Goal: Task Accomplishment & Management: Manage account settings

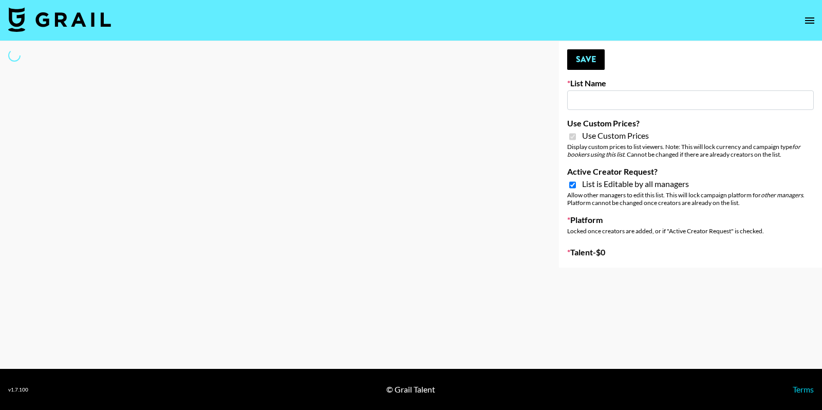
type input "Content Labs for Govee's TV Backlight 3."
checkbox input "true"
select select "Brand"
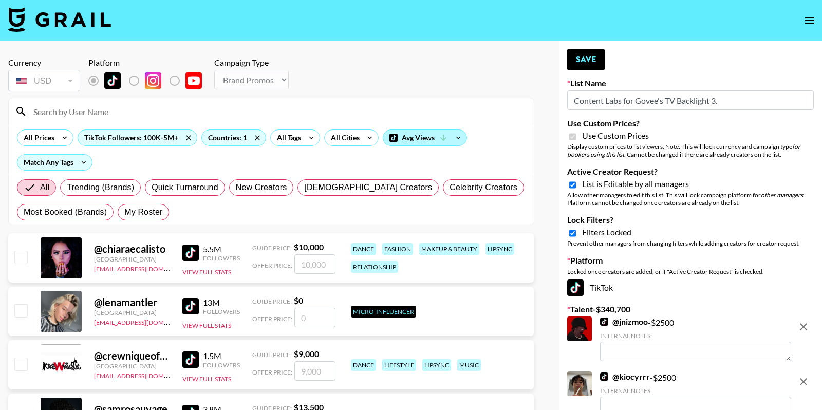
click at [446, 141] on div "Avg Views" at bounding box center [424, 137] width 83 height 15
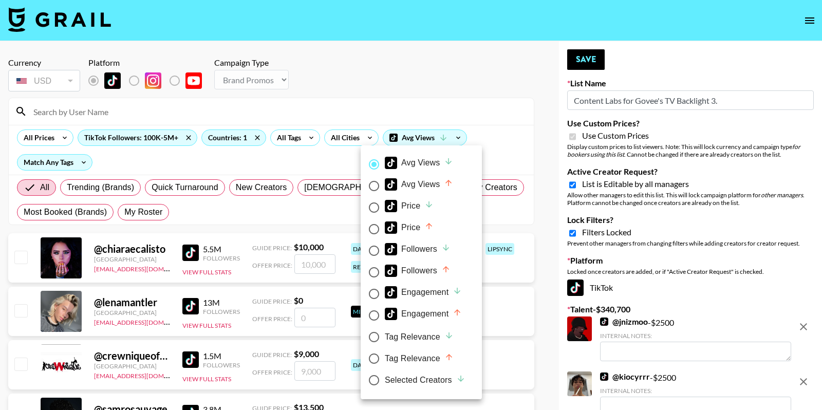
drag, startPoint x: 403, startPoint y: 374, endPoint x: 437, endPoint y: 154, distance: 222.4
click at [403, 374] on div "Selected Creators" at bounding box center [425, 380] width 81 height 12
click at [385, 374] on input "Selected Creators" at bounding box center [374, 380] width 22 height 22
radio input "true"
radio input "false"
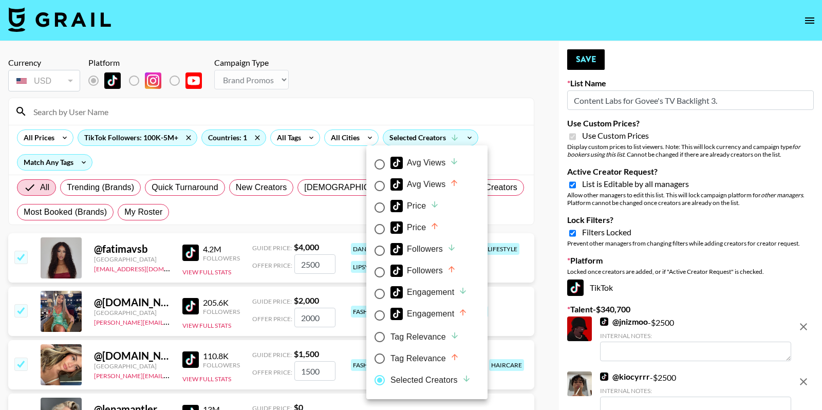
click at [465, 78] on div at bounding box center [411, 205] width 822 height 410
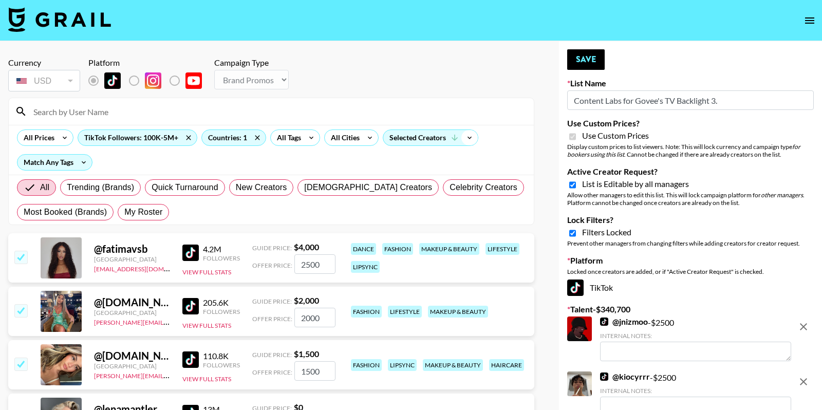
click at [466, 137] on icon at bounding box center [469, 137] width 16 height 15
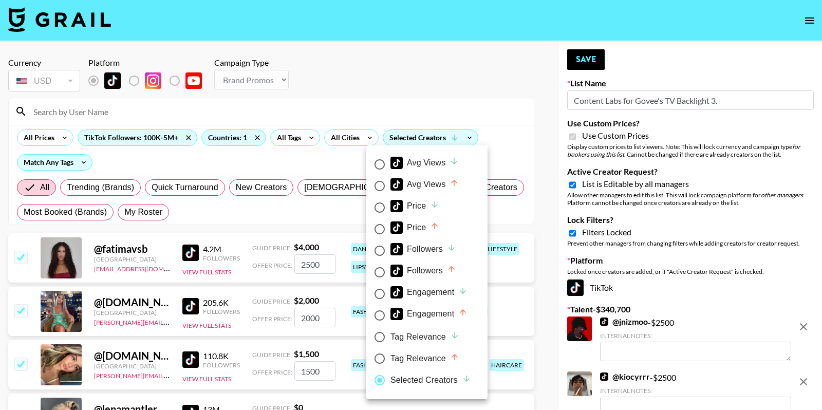
click at [500, 112] on div at bounding box center [411, 205] width 822 height 410
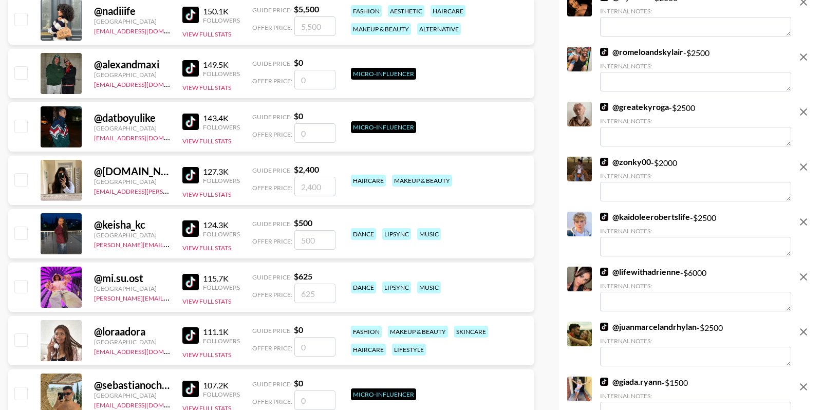
scroll to position [6853, 0]
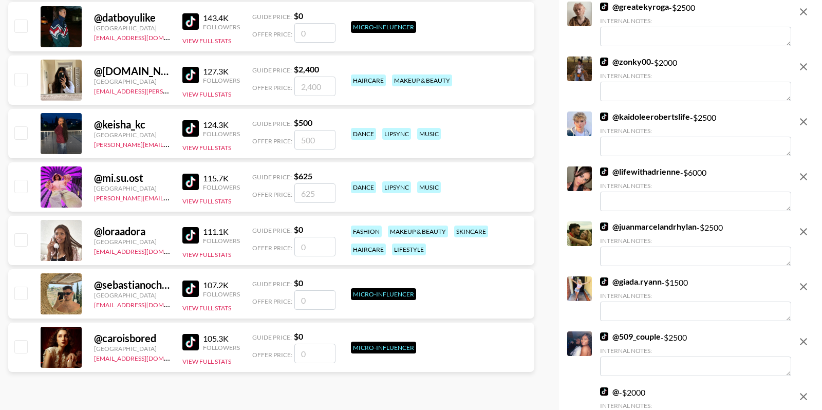
click at [804, 183] on icon "remove" at bounding box center [803, 176] width 12 height 12
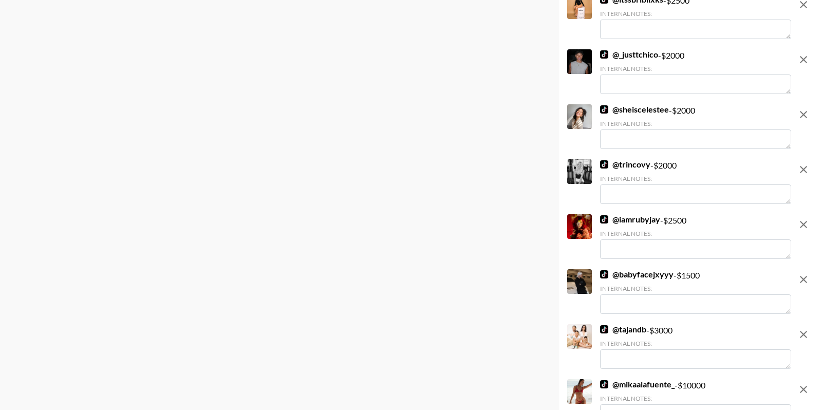
scroll to position [7841, 0]
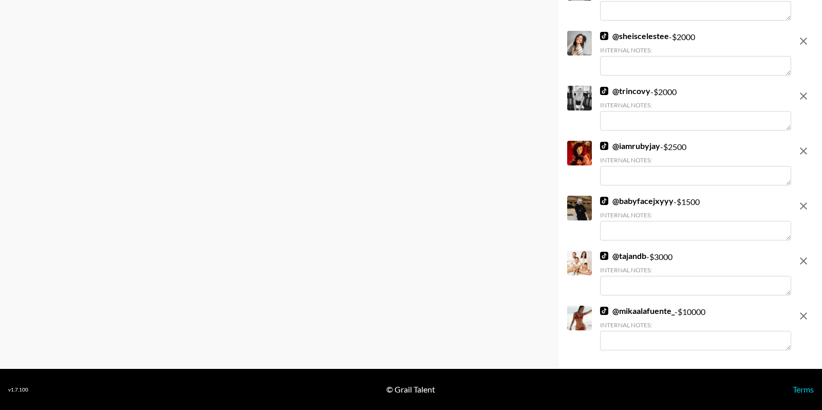
click at [661, 307] on link "@ mikaalafuente_" at bounding box center [637, 311] width 74 height 10
click at [807, 317] on icon "remove" at bounding box center [803, 316] width 12 height 12
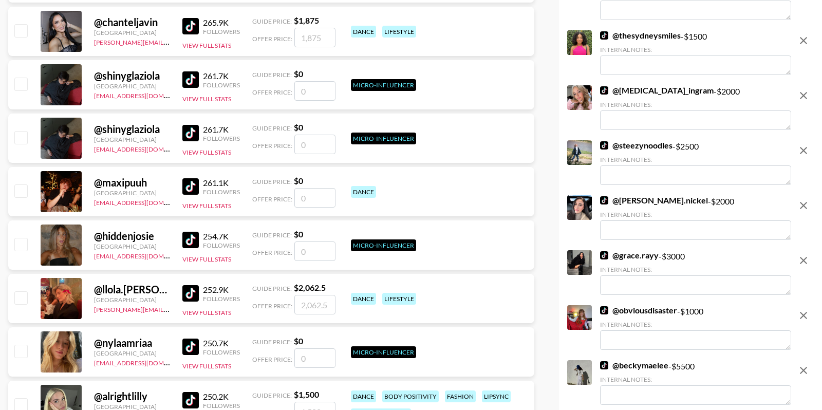
scroll to position [5782, 0]
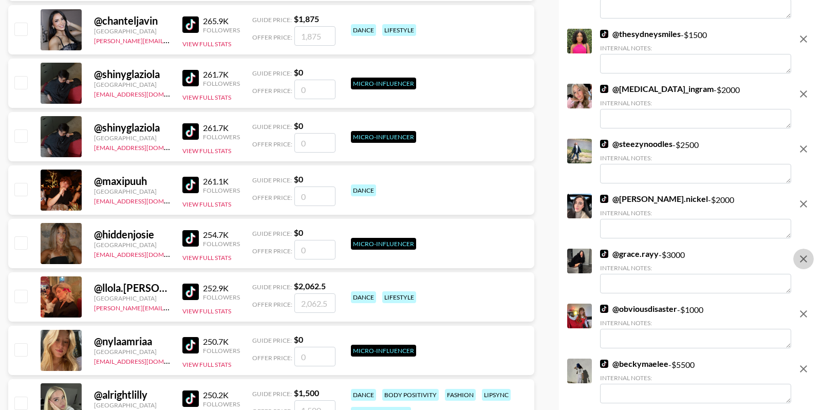
click at [803, 265] on icon "remove" at bounding box center [803, 259] width 12 height 12
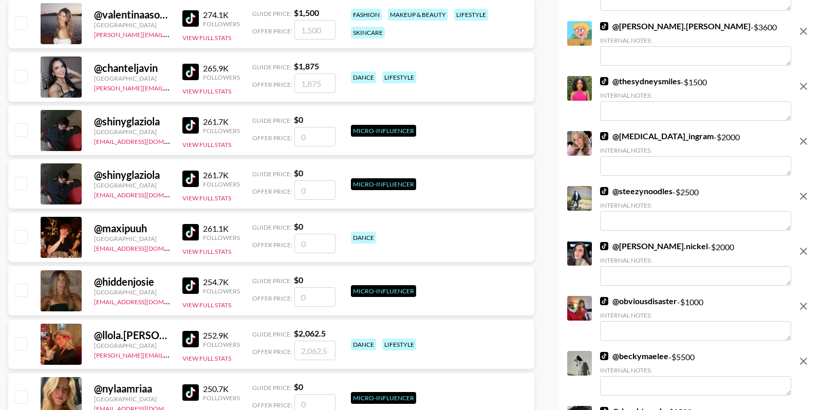
scroll to position [5656, 0]
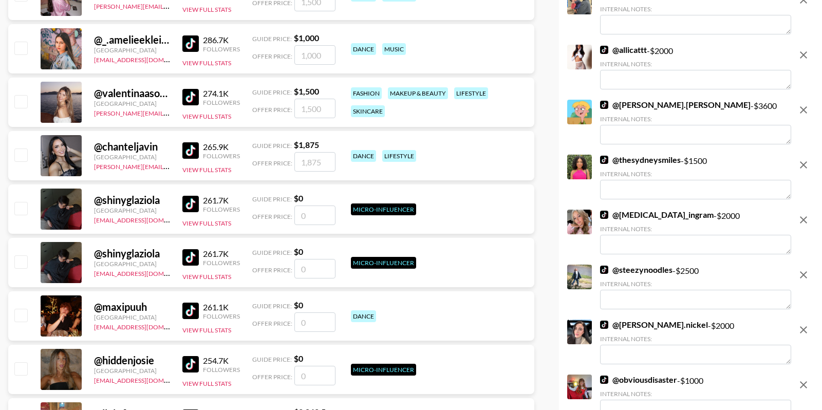
click at [801, 116] on icon "remove" at bounding box center [803, 110] width 12 height 12
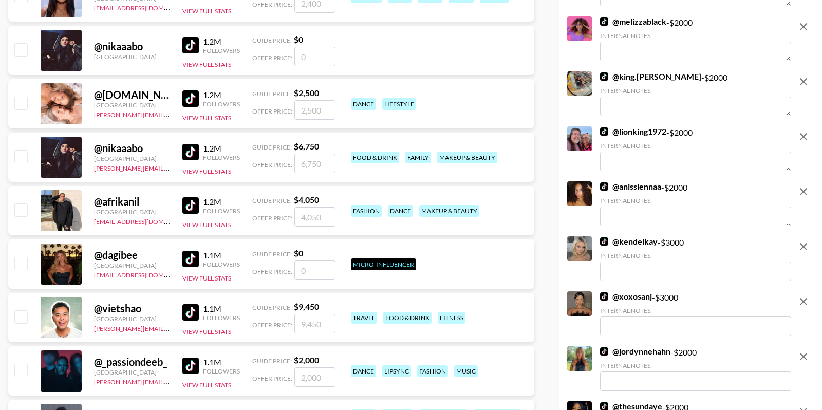
scroll to position [2748, 0]
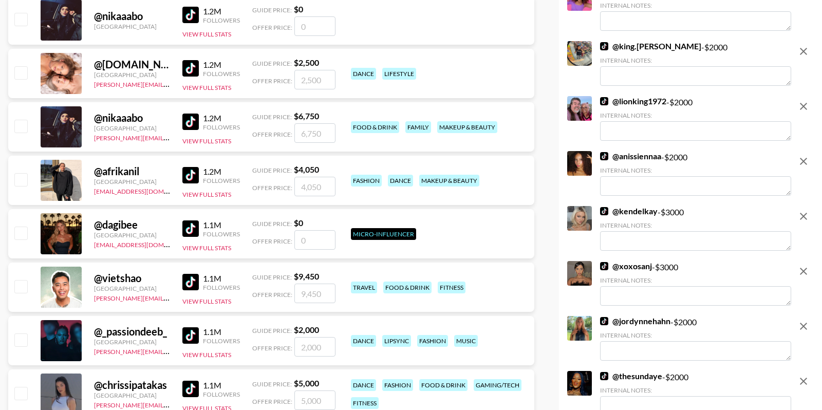
click at [804, 277] on icon "remove" at bounding box center [803, 271] width 12 height 12
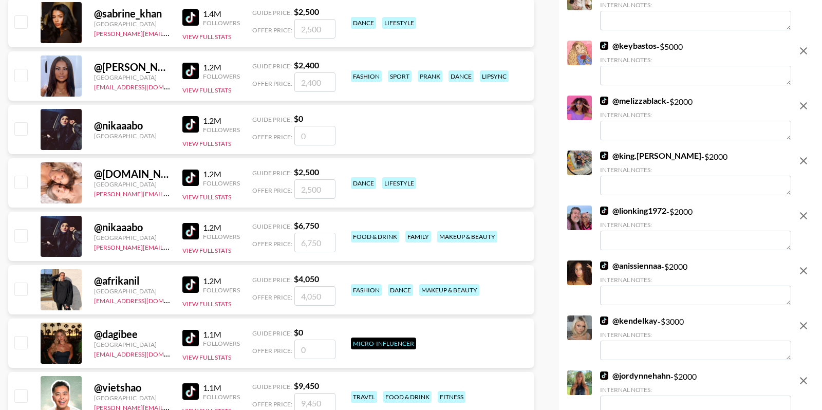
scroll to position [2514, 0]
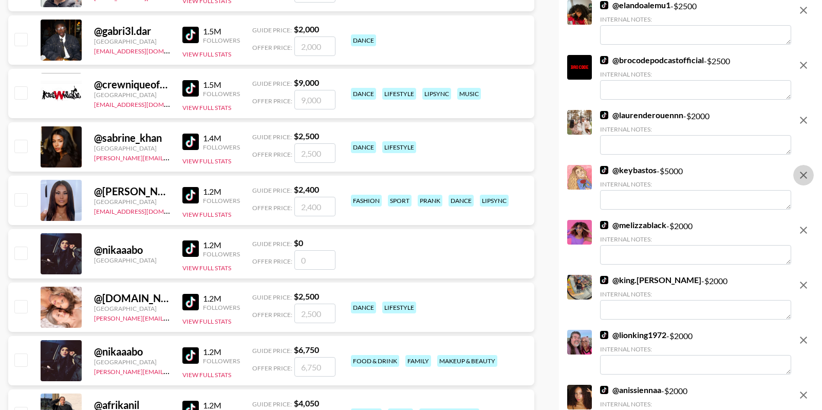
click at [804, 180] on icon "remove" at bounding box center [803, 175] width 12 height 12
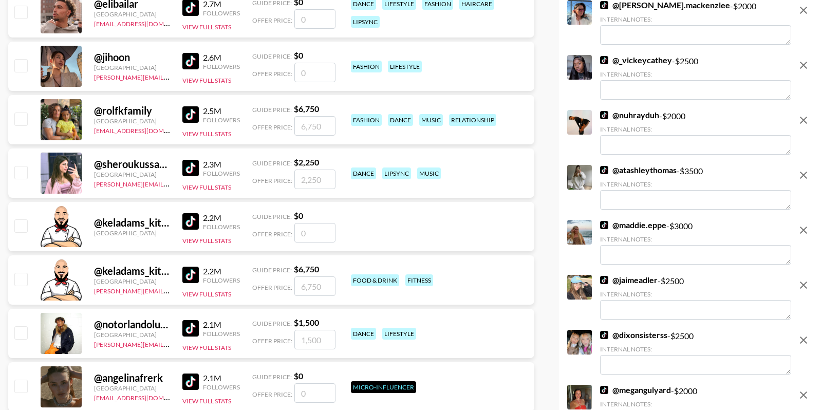
scroll to position [1500, 0]
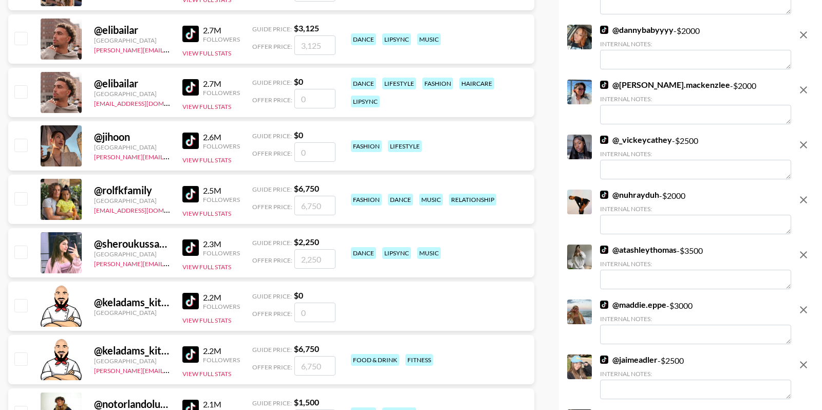
click at [804, 254] on icon "remove" at bounding box center [803, 255] width 12 height 12
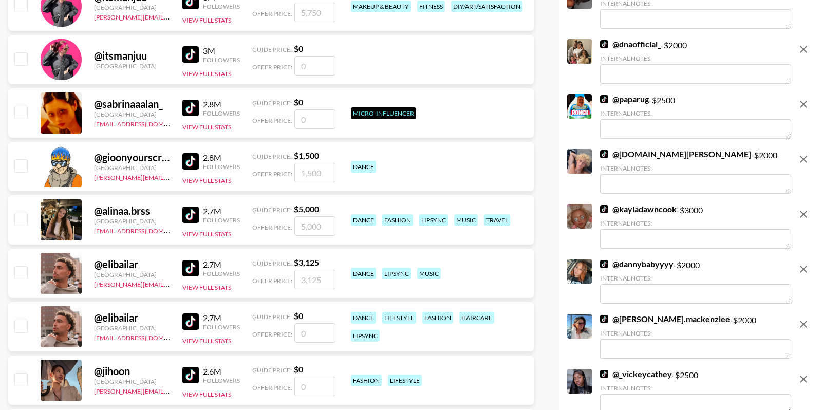
scroll to position [1255, 0]
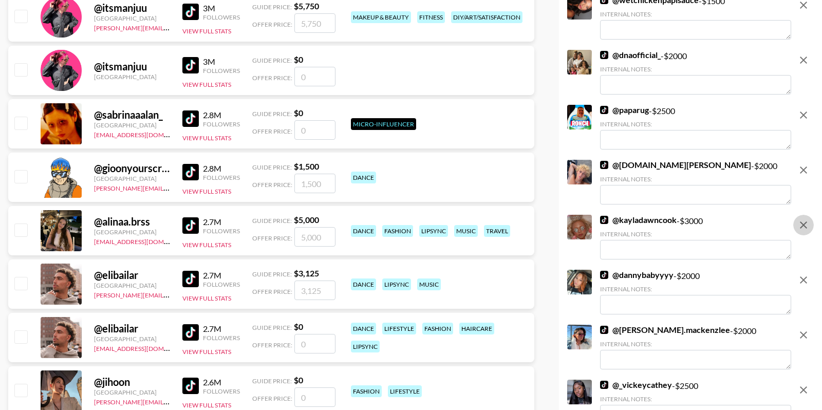
click at [803, 228] on icon "remove" at bounding box center [802, 224] width 7 height 7
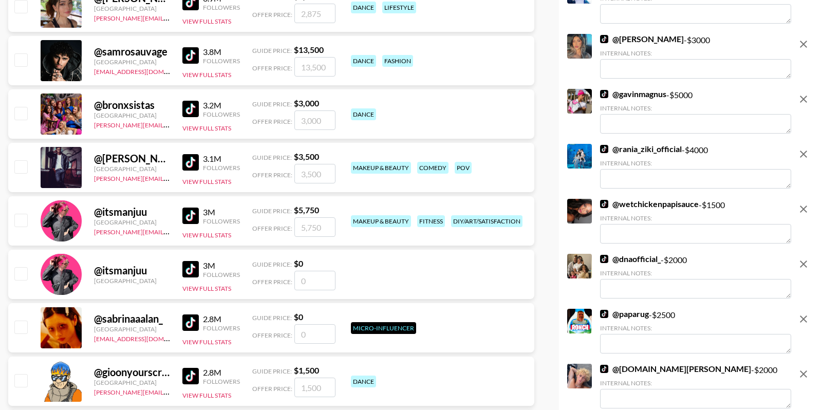
scroll to position [982, 0]
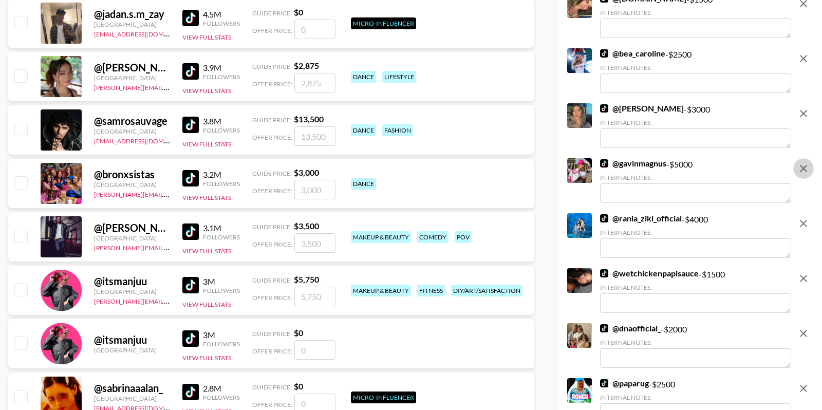
click at [803, 169] on icon "remove" at bounding box center [803, 168] width 12 height 12
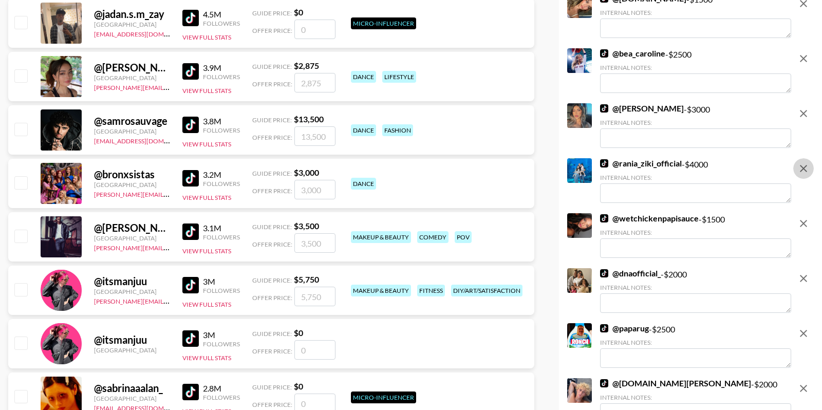
click at [808, 169] on icon "remove" at bounding box center [803, 168] width 12 height 12
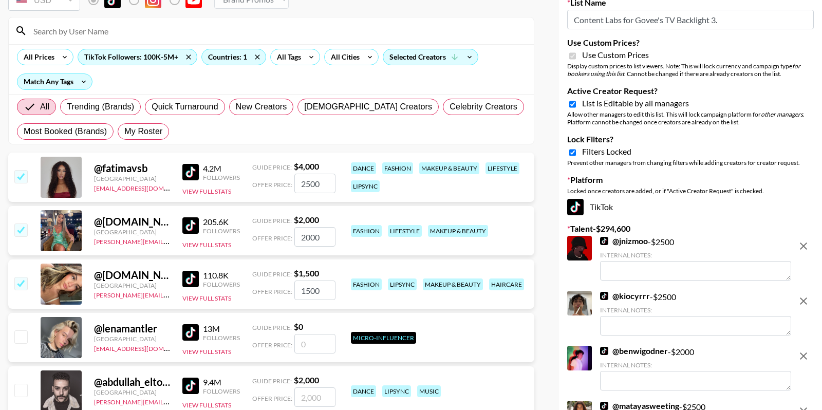
scroll to position [18, 0]
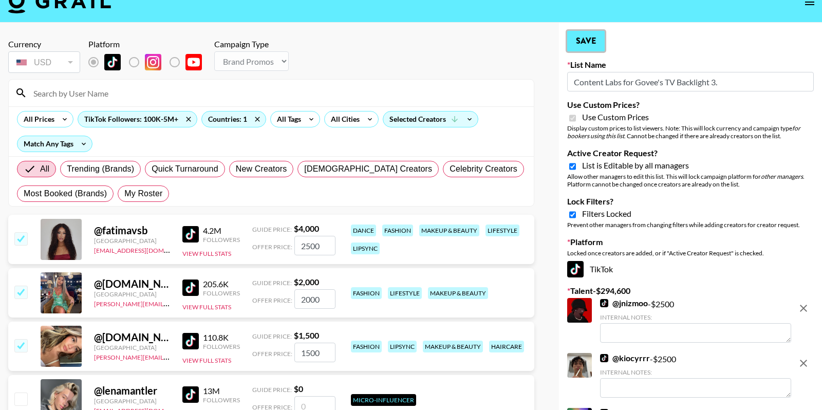
click at [591, 42] on button "Save" at bounding box center [585, 41] width 37 height 21
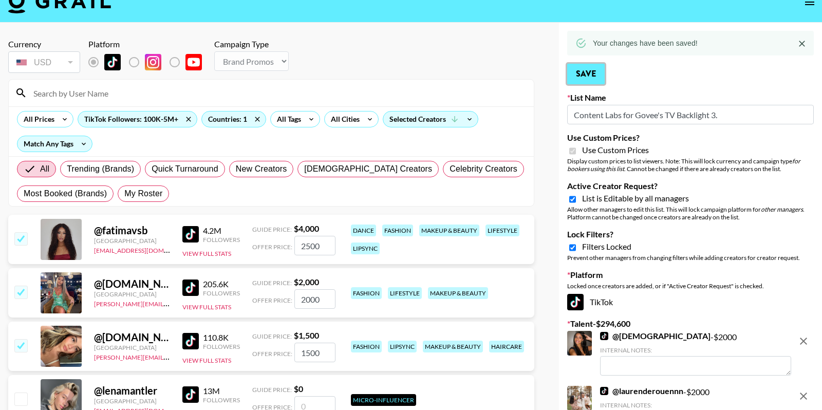
scroll to position [0, 0]
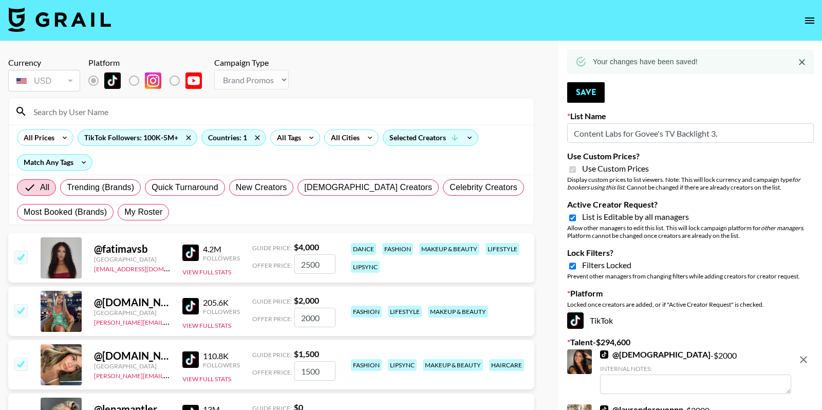
click at [99, 5] on nav at bounding box center [411, 20] width 822 height 41
click at [90, 23] on img at bounding box center [59, 19] width 103 height 25
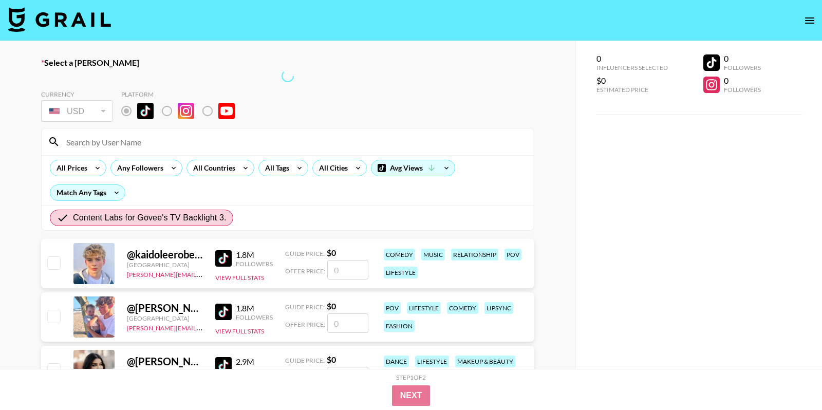
radio input "true"
